Goal: Task Accomplishment & Management: Manage account settings

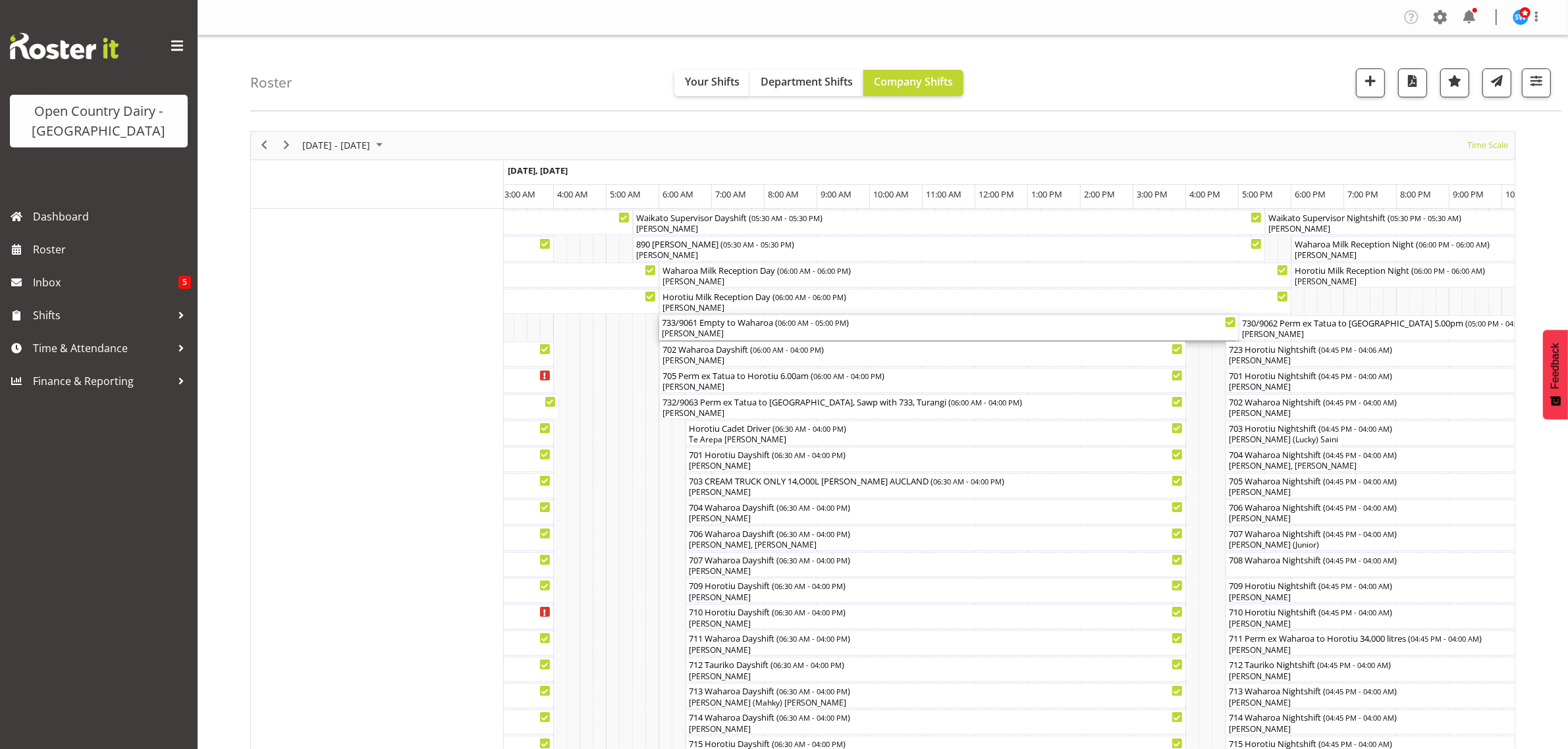
click at [672, 326] on div "733/9061 Empty to Waharoa ( 06:00 AM - 05:00 PM )" at bounding box center [948, 321] width 574 height 13
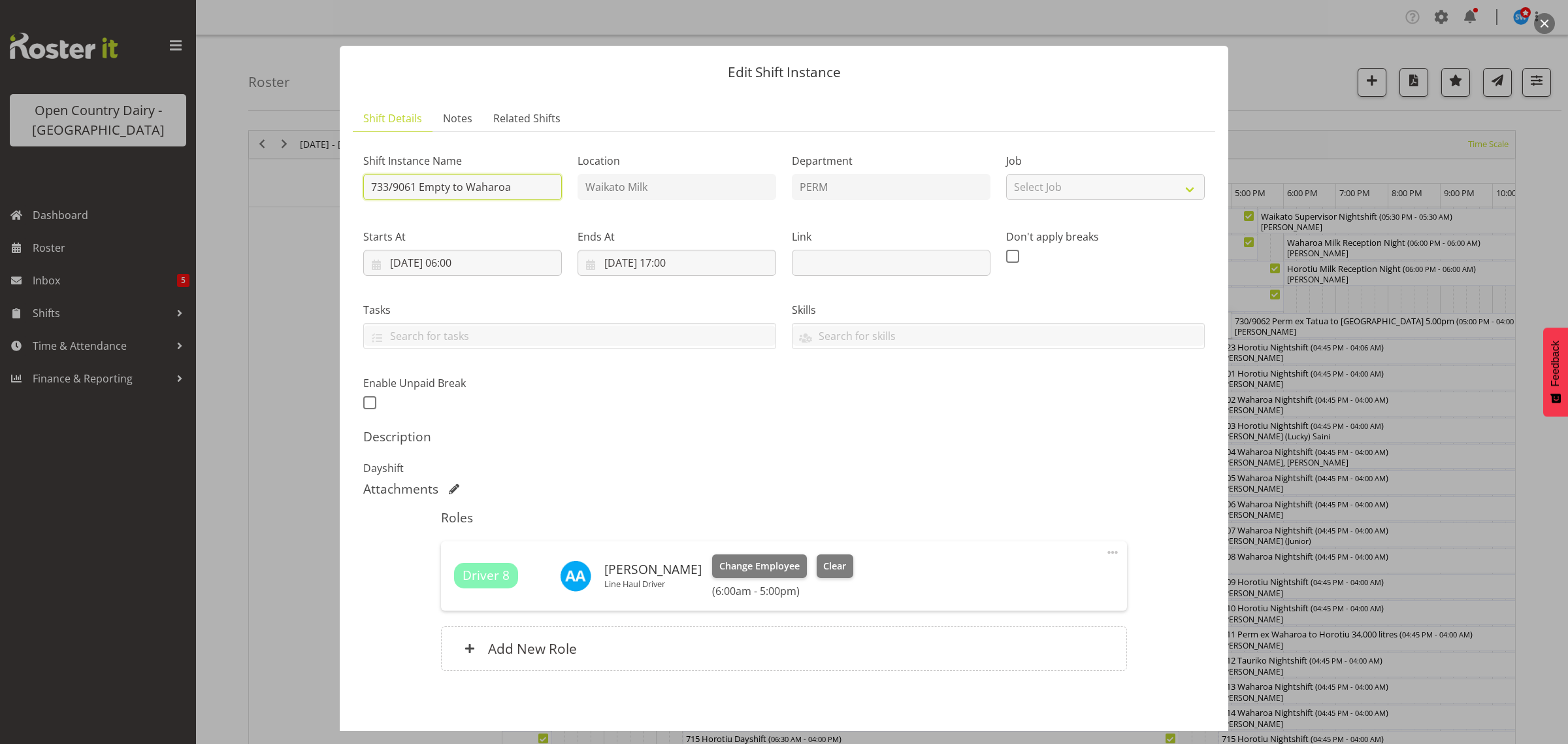
click at [389, 188] on input "733/9061 Empty to Waharoa" at bounding box center [463, 187] width 199 height 26
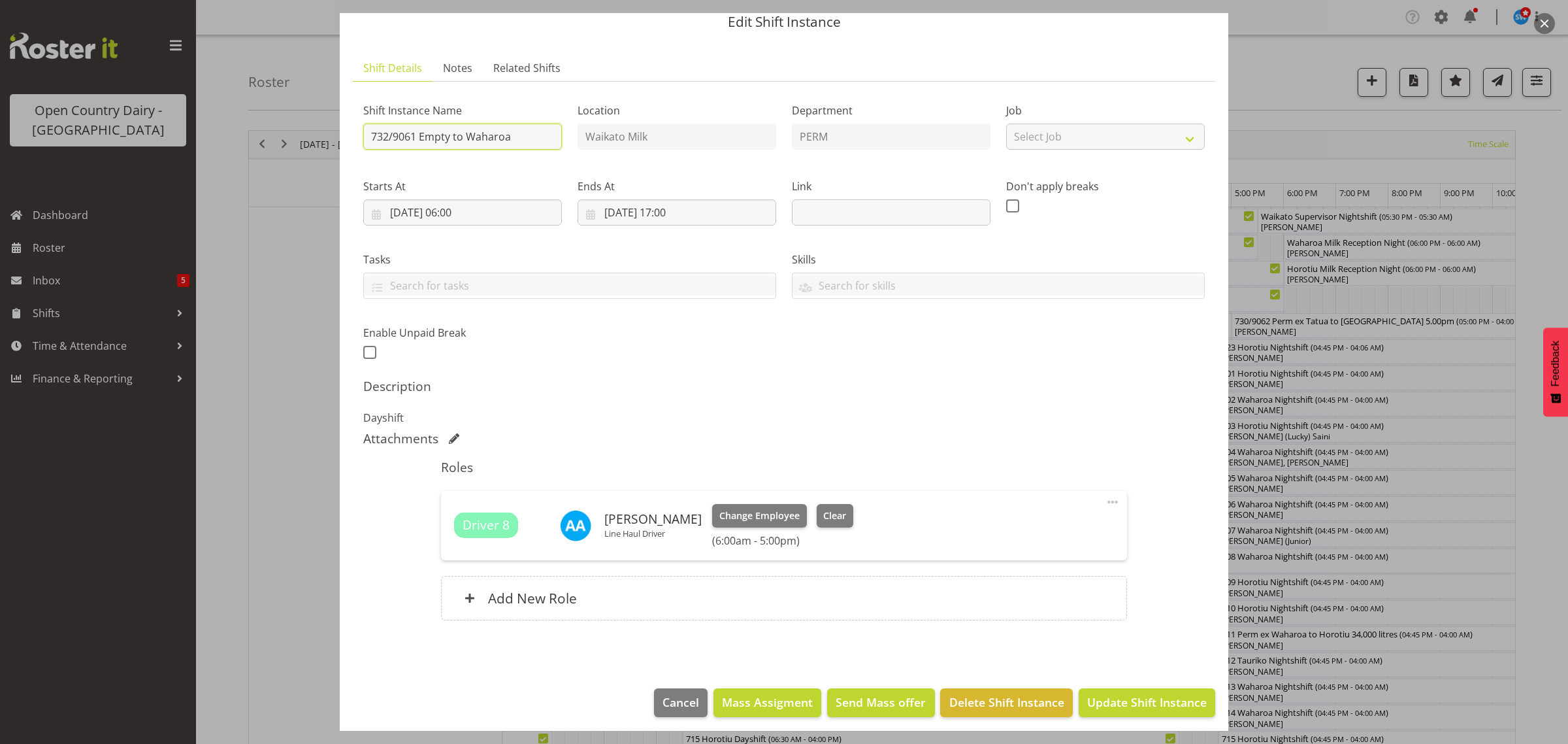
scroll to position [56, 0]
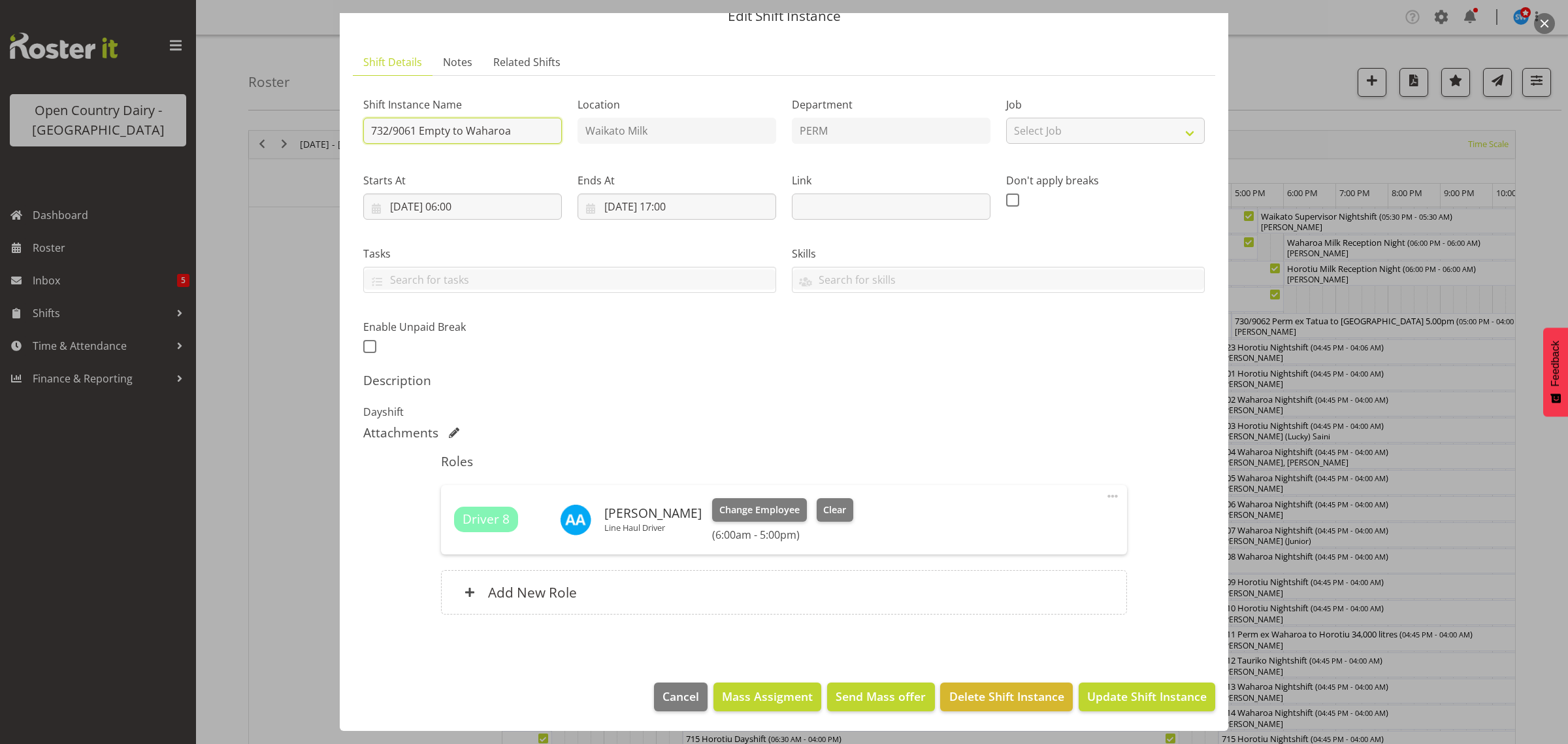
type input "732/9061 Empty to Waharoa"
click at [1116, 698] on span "Update Shift Instance" at bounding box center [1147, 696] width 119 height 17
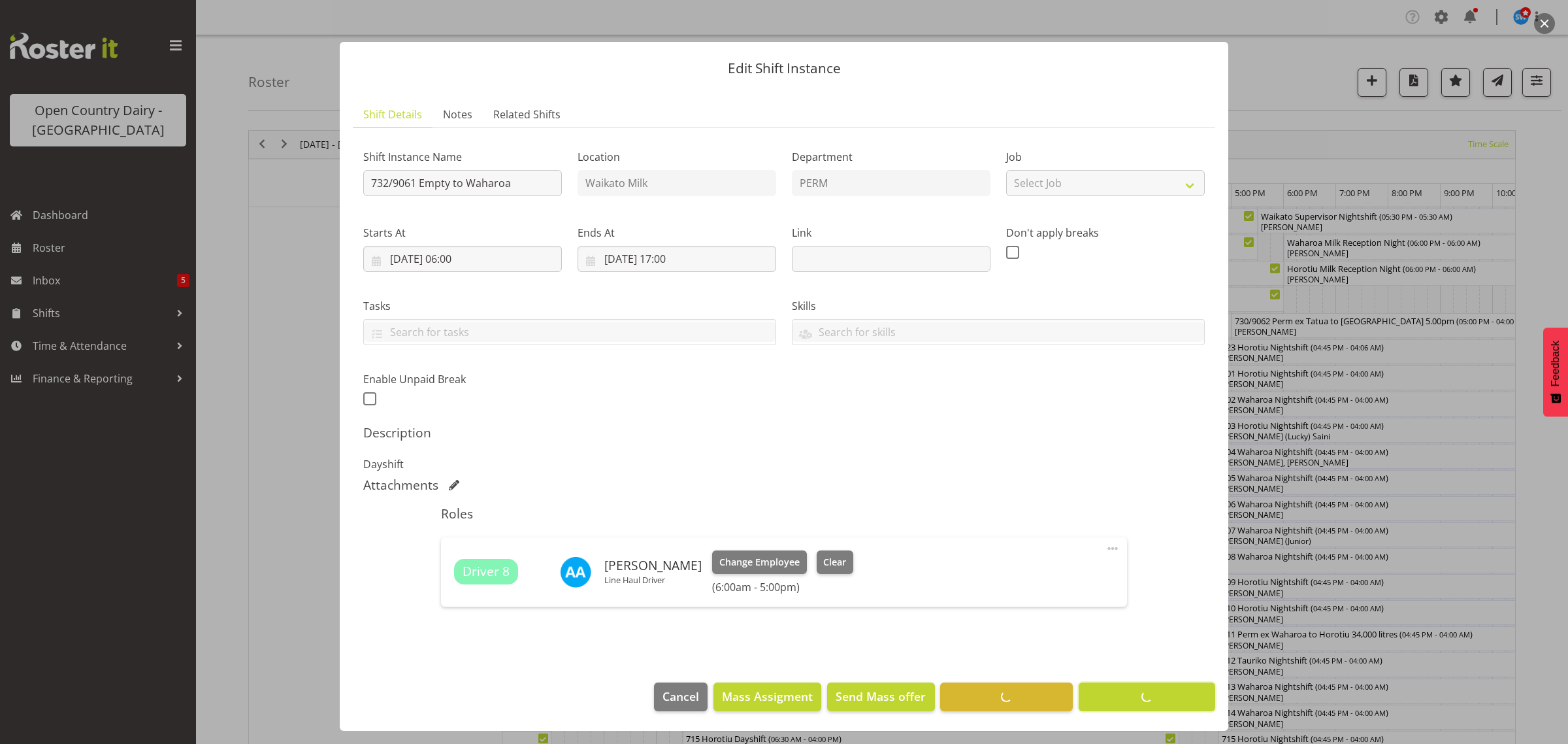
scroll to position [4, 0]
click at [1108, 696] on footer "Cancel Mass Assigment Send Mass offer Delete Shift Instance Update Shift Instan…" at bounding box center [784, 700] width 889 height 61
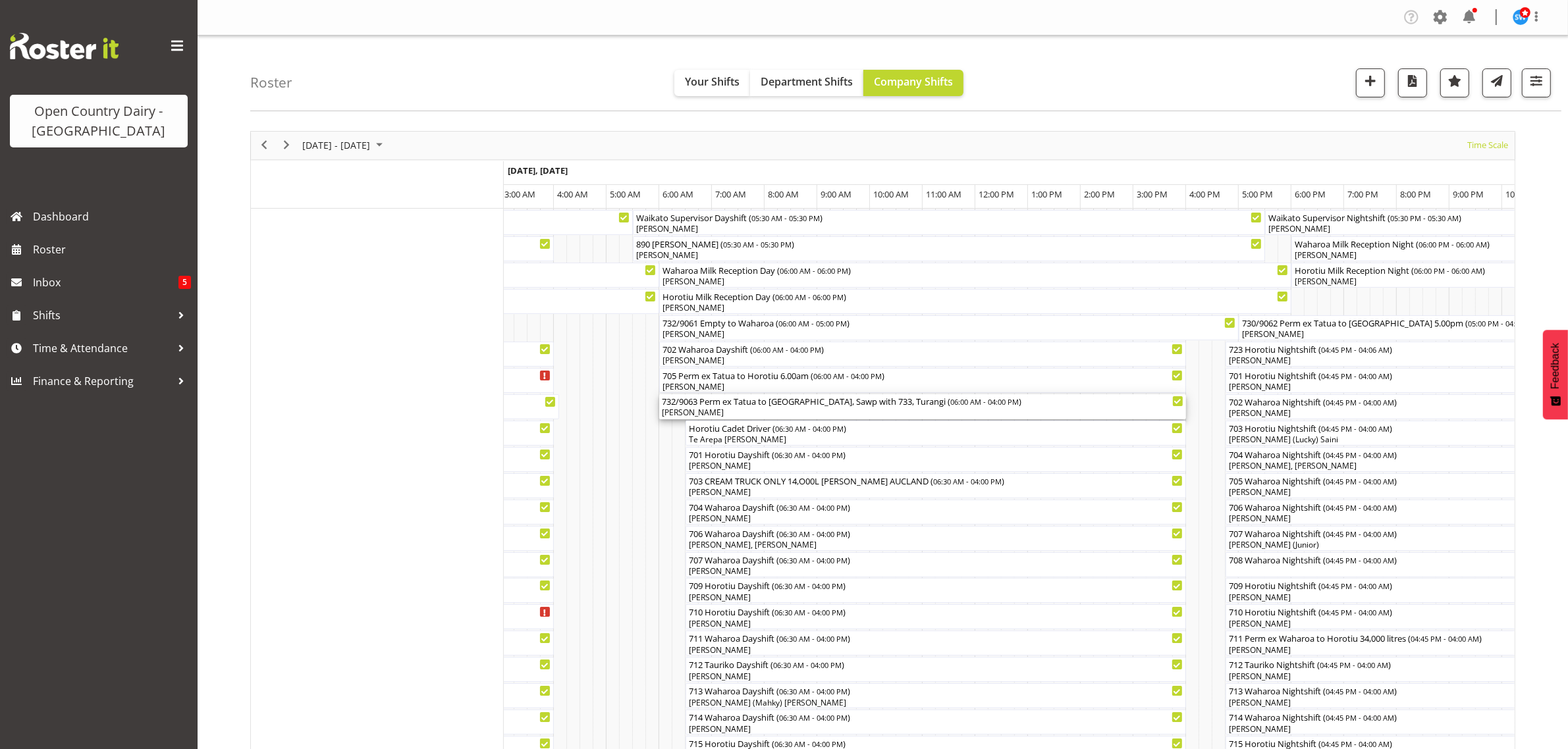
click at [679, 413] on div "[PERSON_NAME]" at bounding box center [922, 412] width 521 height 12
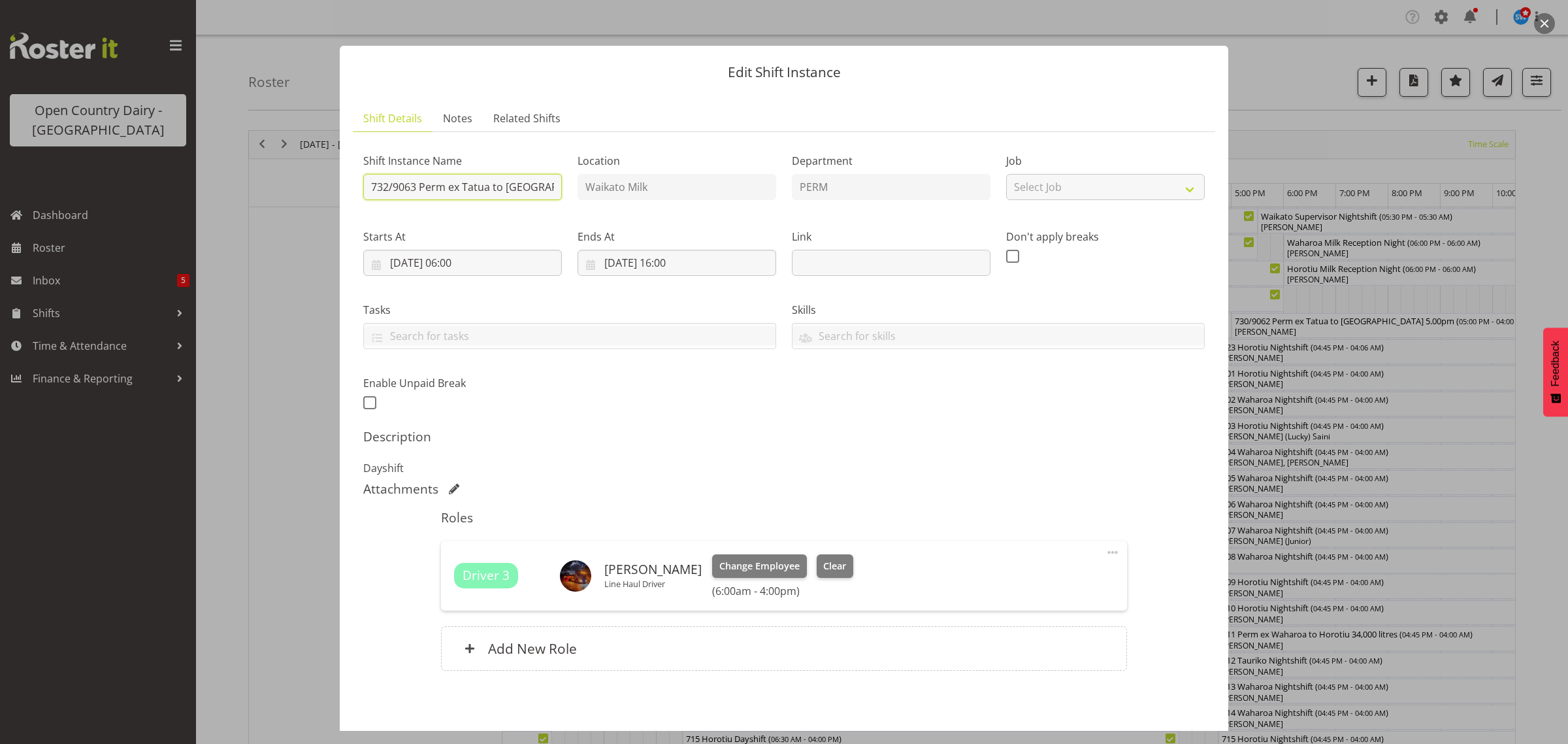
click at [389, 187] on input "732/9063 Perm ex Tatua to [GEOGRAPHIC_DATA], Sawp with 733, Turangi" at bounding box center [463, 187] width 199 height 26
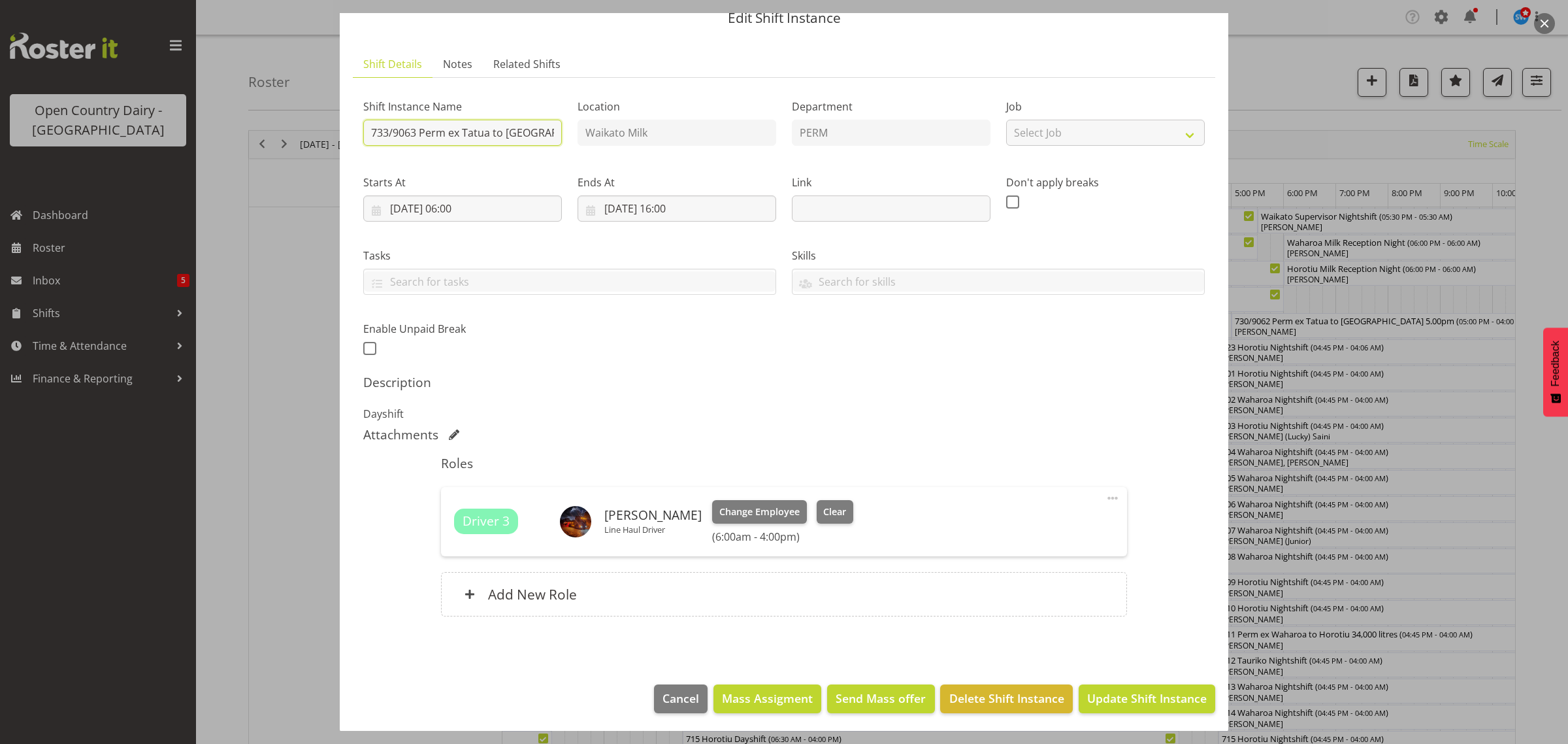
scroll to position [56, 0]
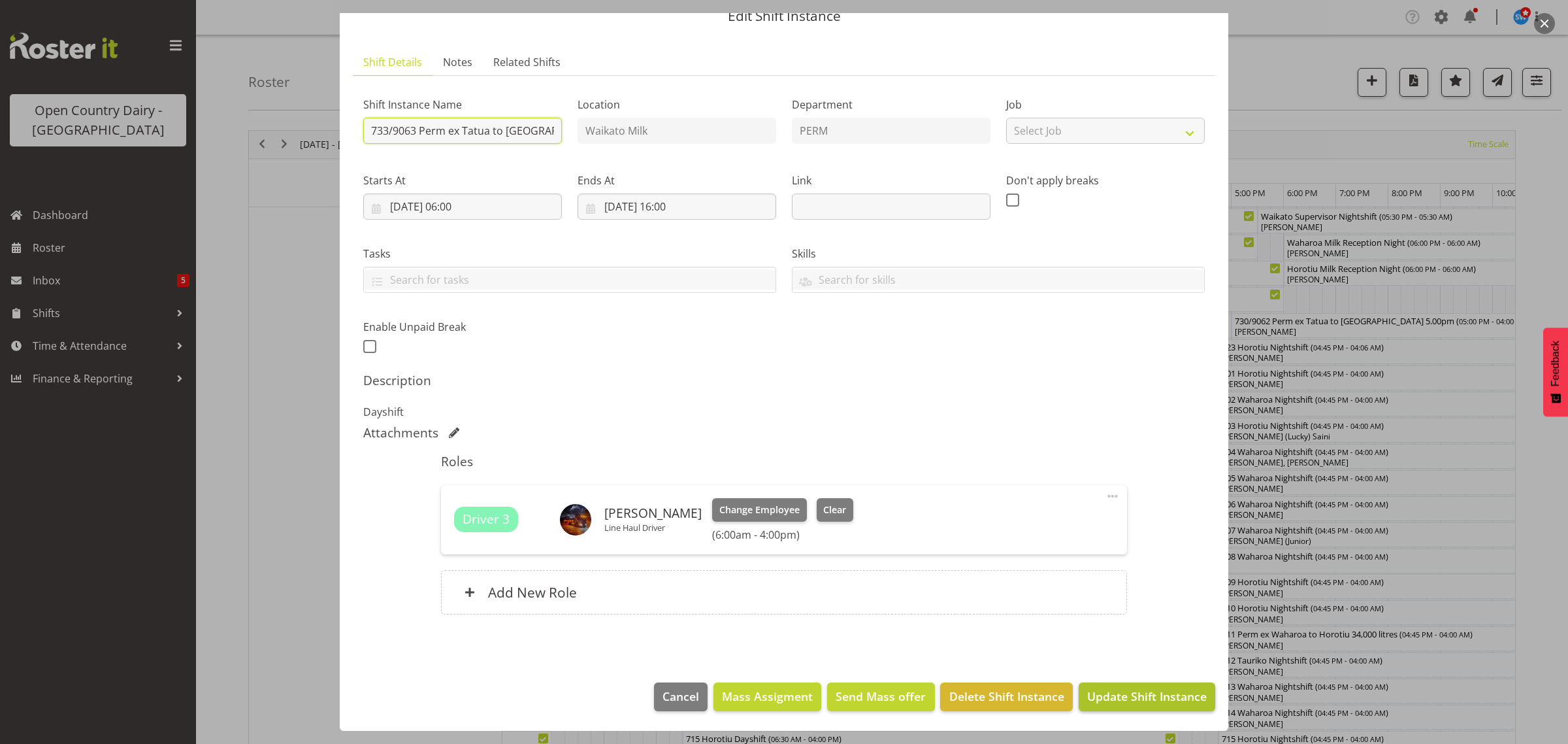
type input "733/9063 Perm ex Tatua to [GEOGRAPHIC_DATA], Sawp with 733, Turangi"
click at [1167, 690] on span "Update Shift Instance" at bounding box center [1147, 696] width 119 height 17
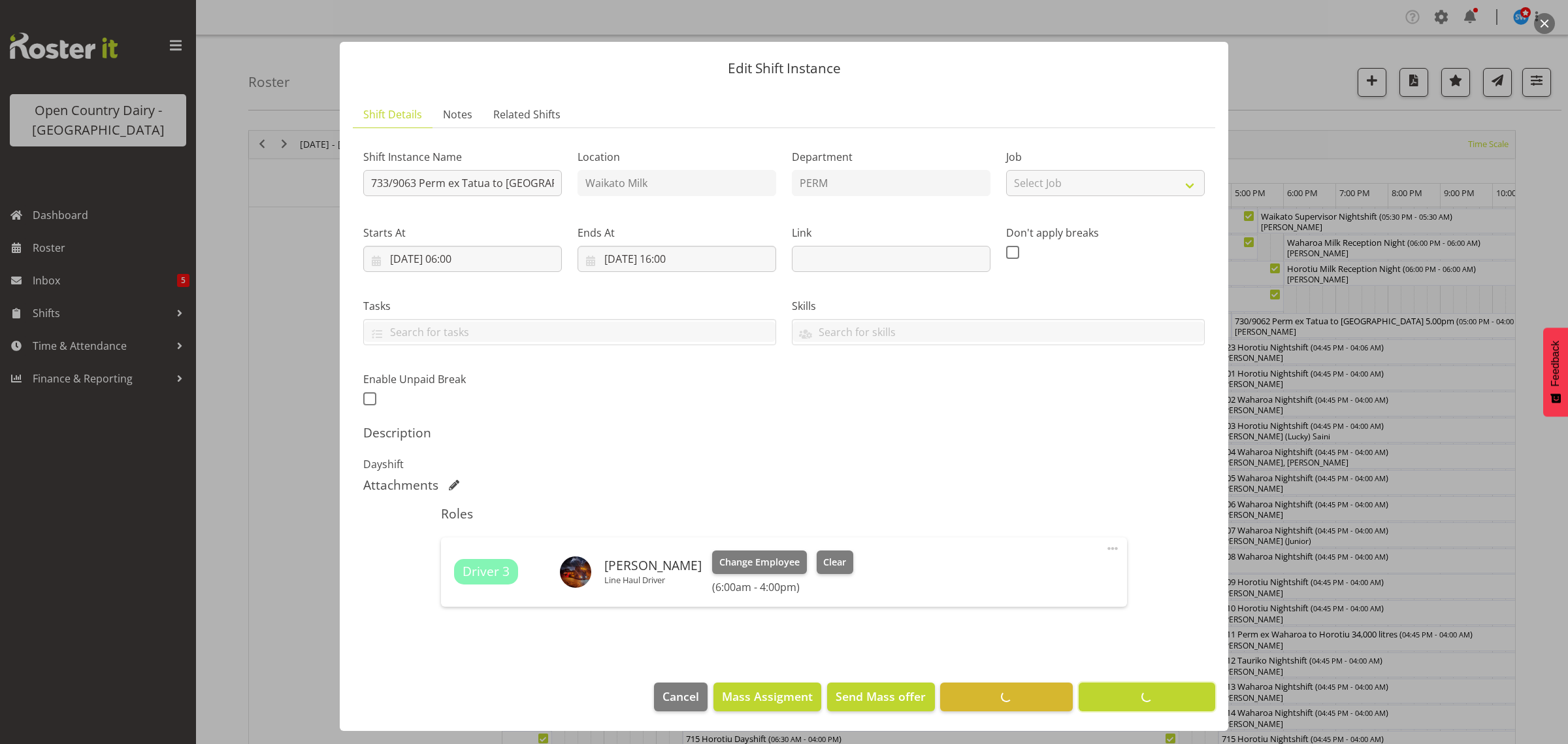
scroll to position [4, 0]
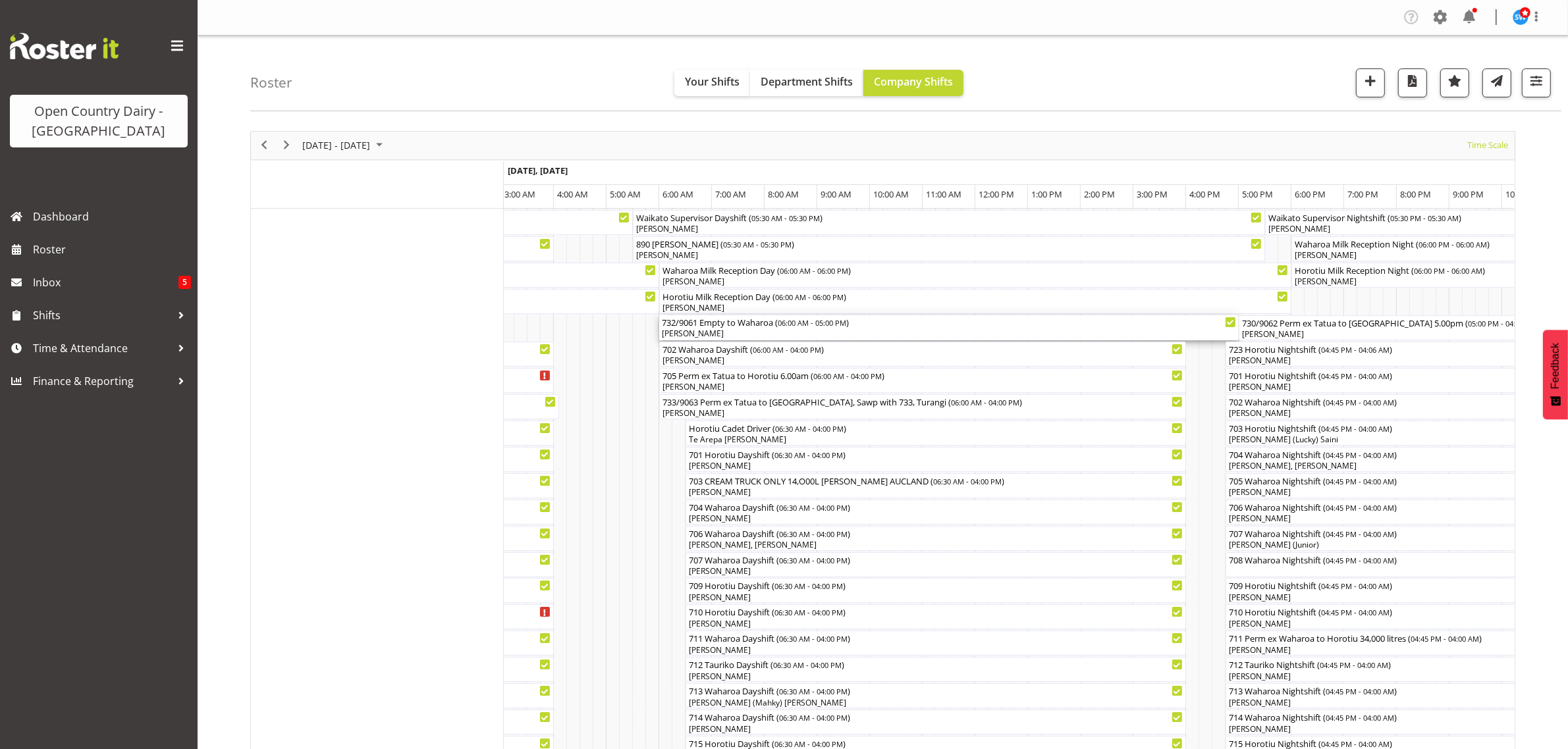
click at [690, 324] on div "732/9061 Empty to Waharoa ( 06:00 AM - 05:00 PM )" at bounding box center [948, 321] width 574 height 13
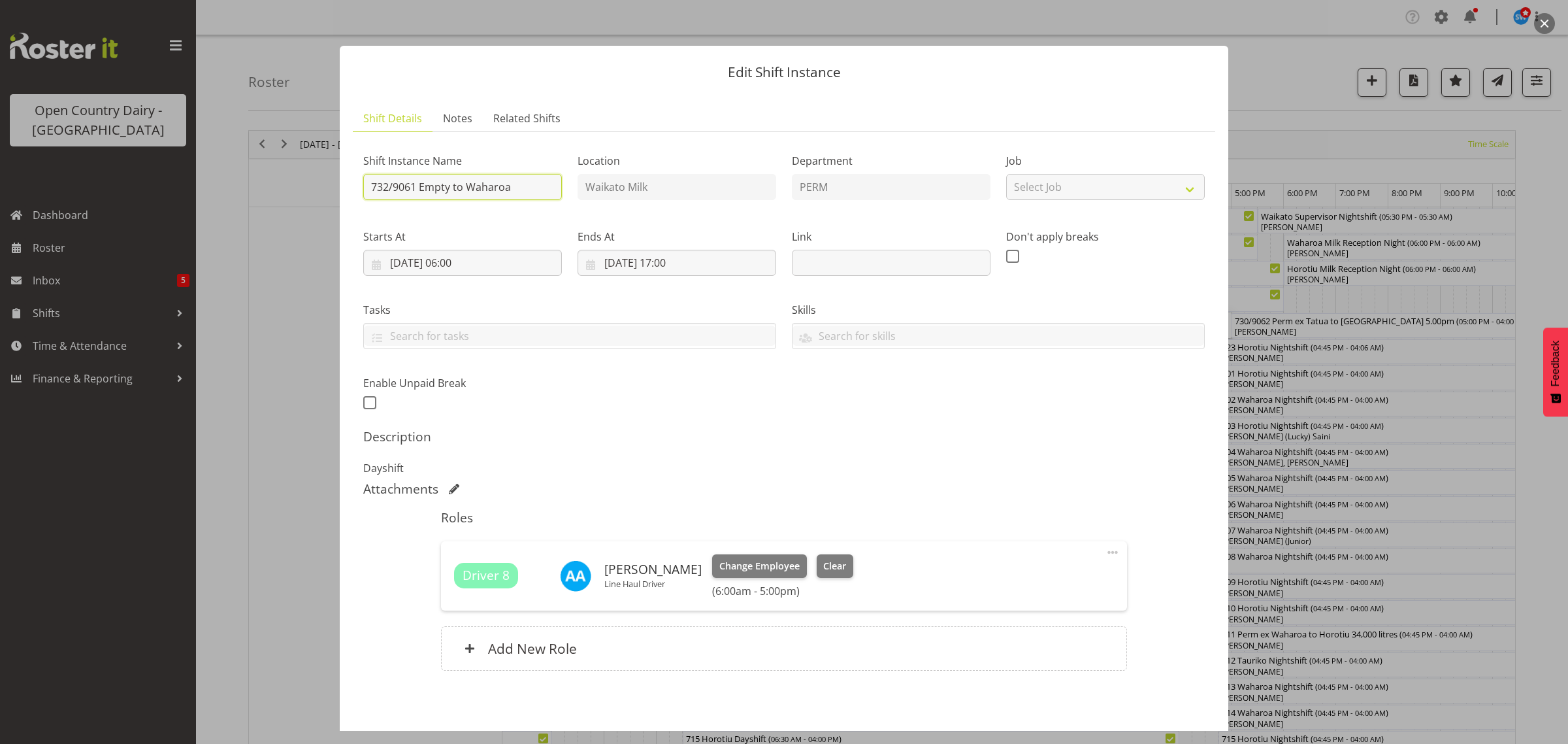
click at [418, 189] on input "732/9061 Empty to Waharoa" at bounding box center [463, 187] width 199 height 26
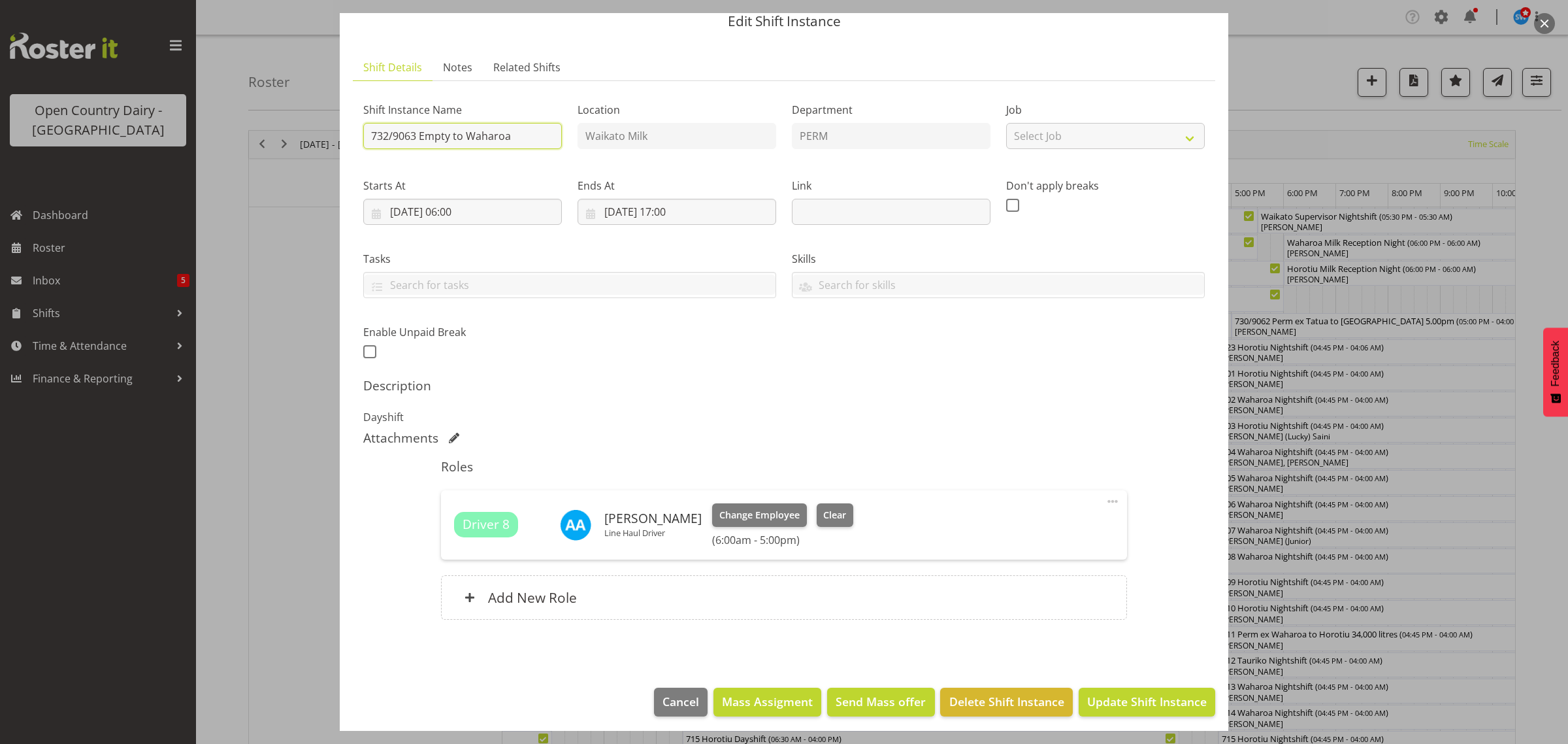
scroll to position [56, 0]
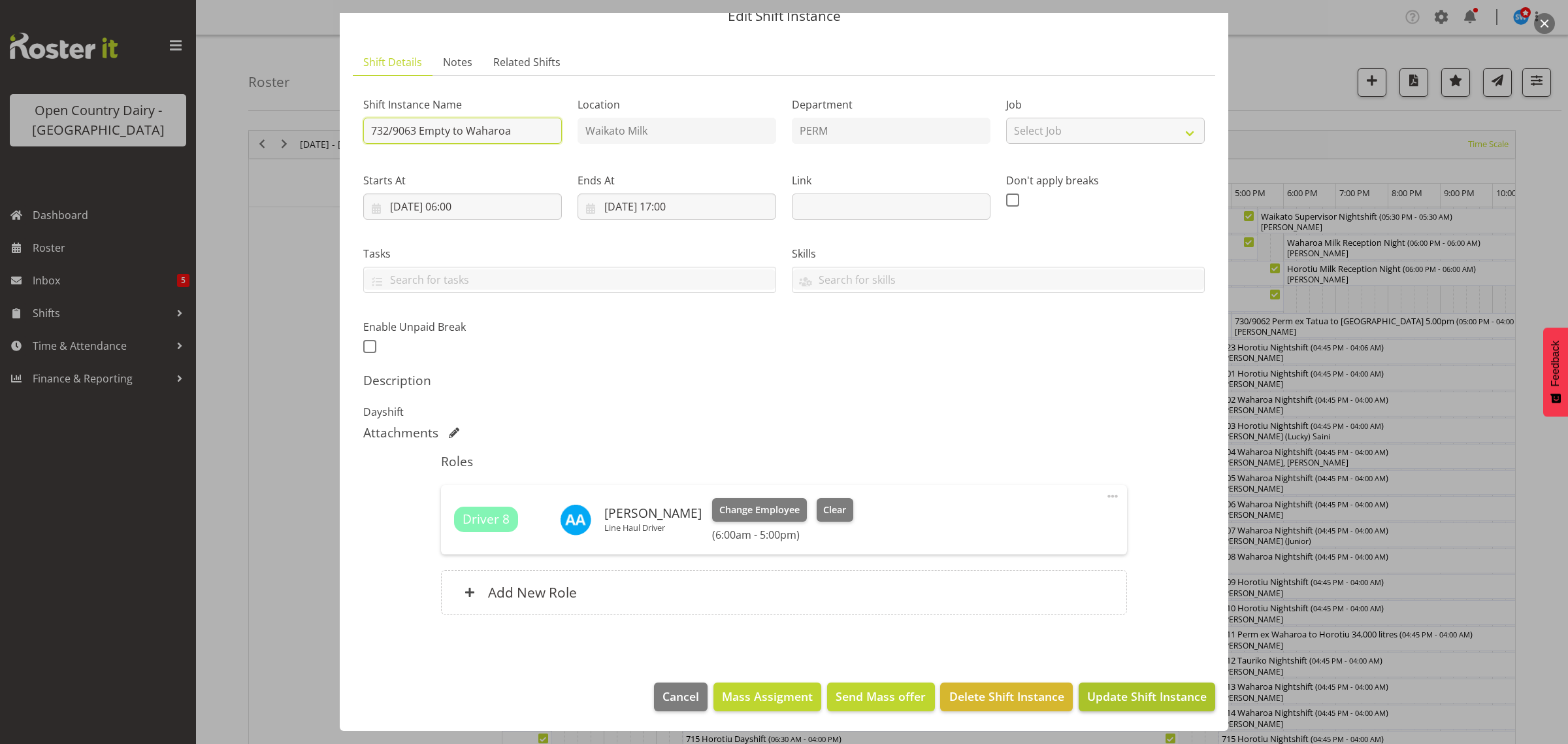
type input "732/9063 Empty to Waharoa"
click at [1159, 696] on span "Update Shift Instance" at bounding box center [1147, 696] width 119 height 17
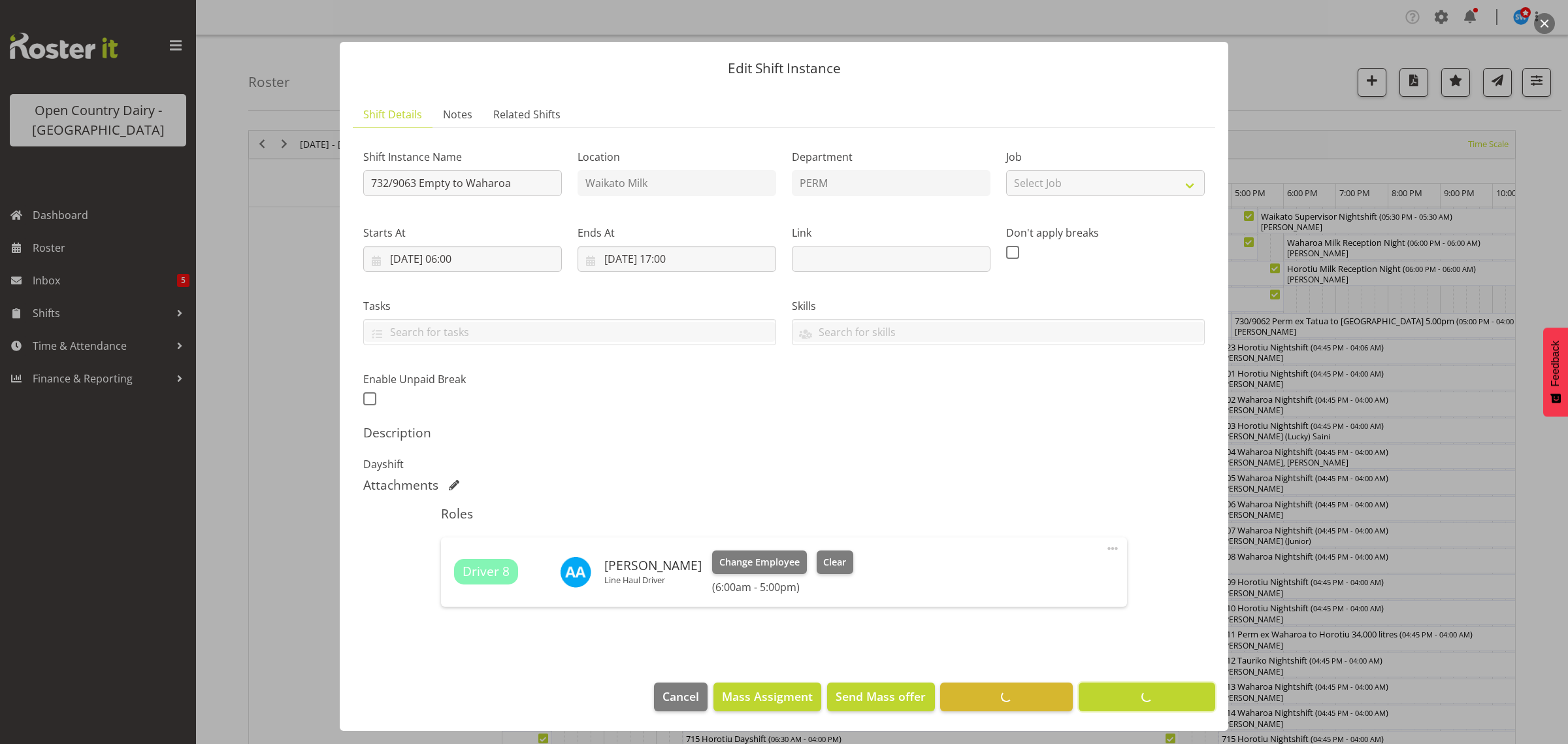
scroll to position [4, 0]
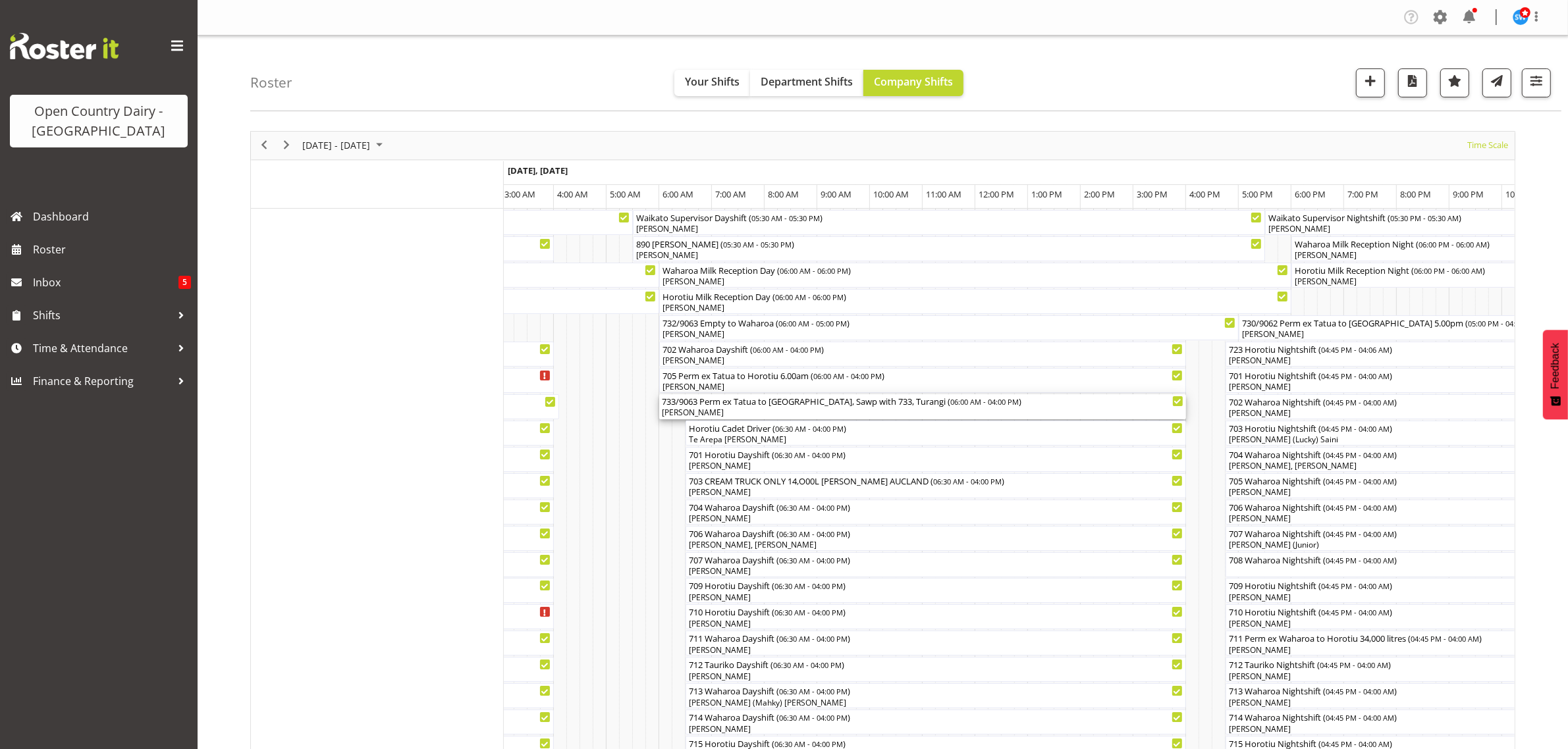
click at [692, 405] on div "733/9063 Perm ex Tatua to [GEOGRAPHIC_DATA], Sawp with 733, Turangi ( 06:00 AM …" at bounding box center [922, 401] width 521 height 13
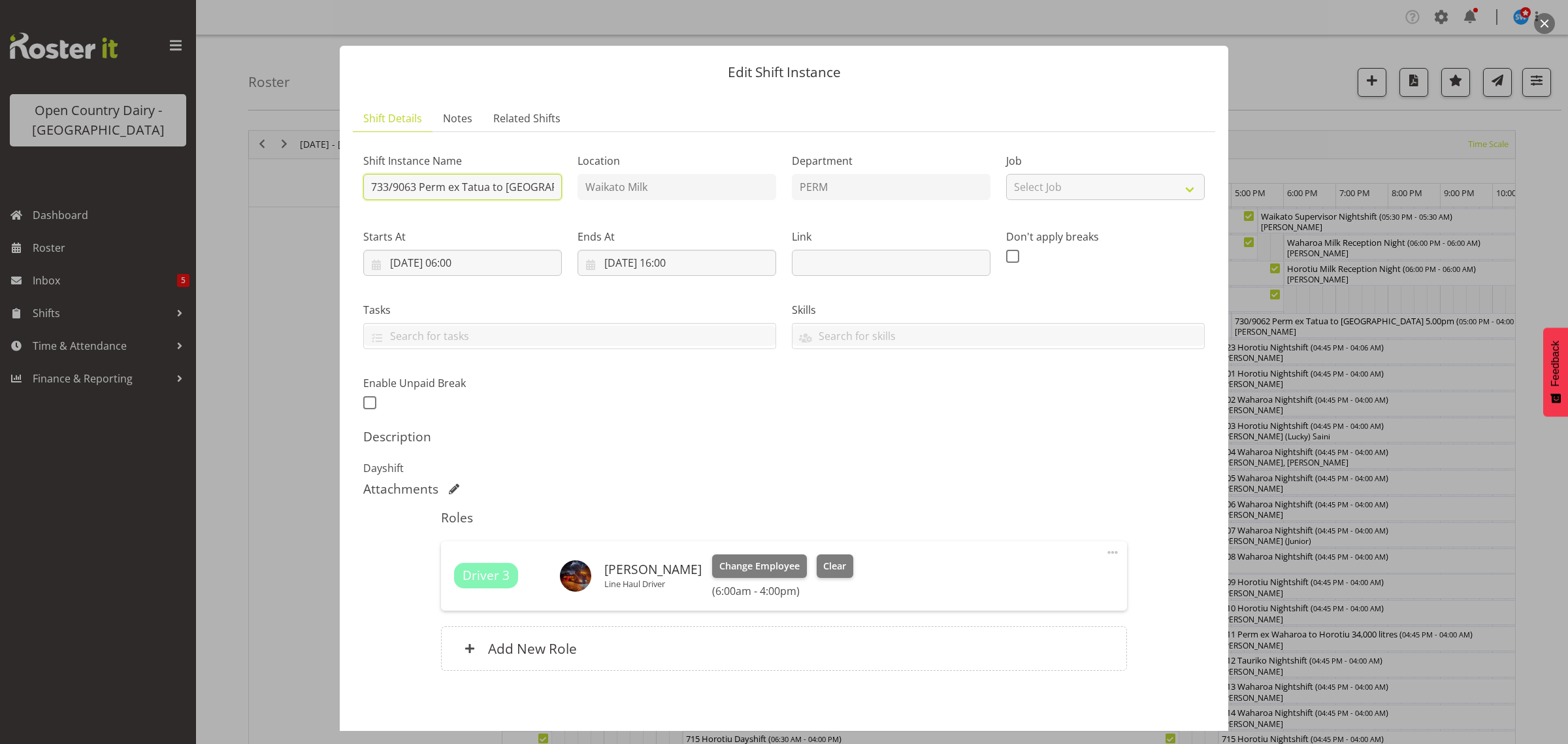
click at [417, 187] on input "733/9063 Perm ex Tatua to [GEOGRAPHIC_DATA], Sawp with 733, Turangi" at bounding box center [463, 187] width 199 height 26
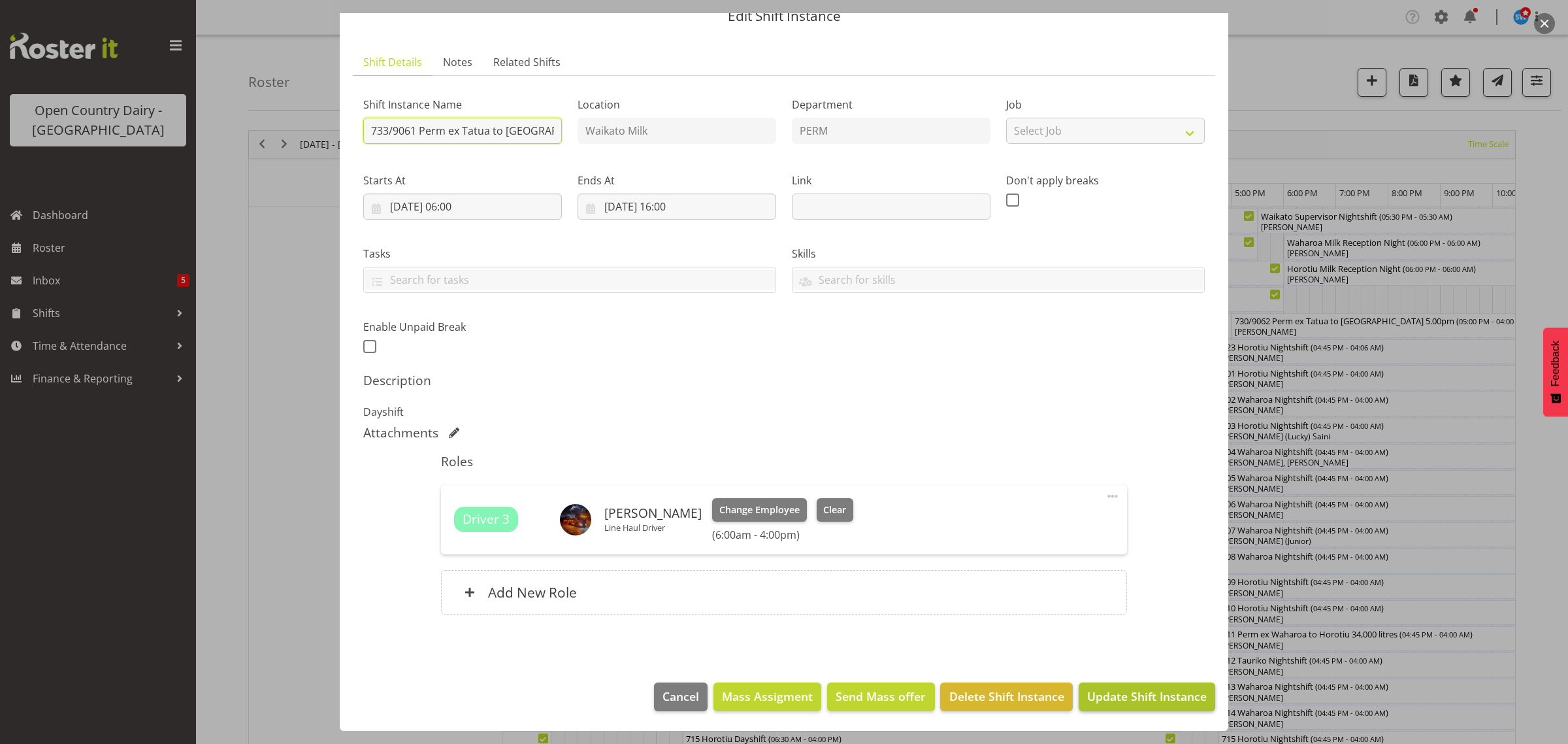
type input "733/9061 Perm ex Tatua to [GEOGRAPHIC_DATA], Sawp with 733, Turangi"
click at [1126, 694] on span "Update Shift Instance" at bounding box center [1147, 696] width 119 height 17
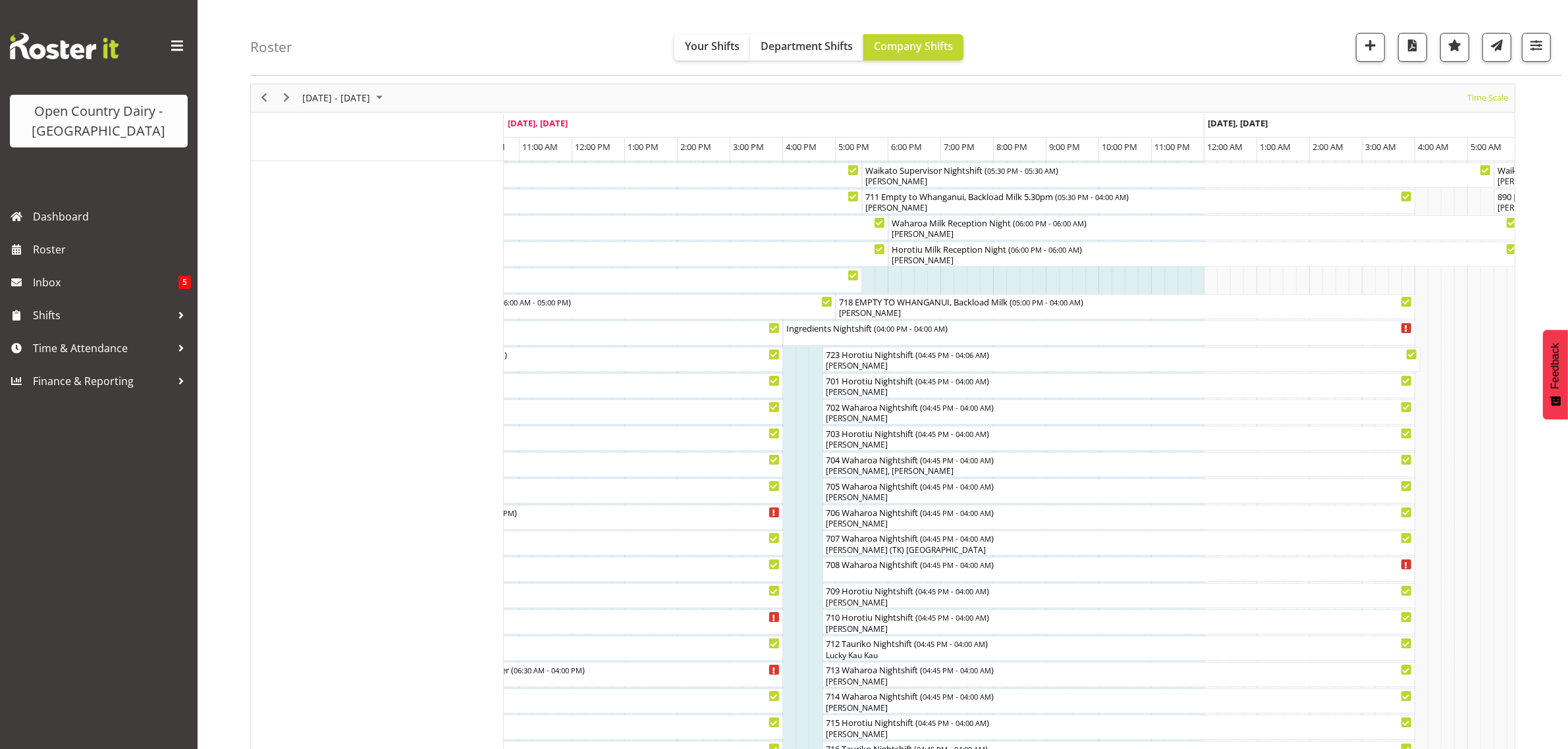
scroll to position [0, 0]
